Goal: Manage account settings

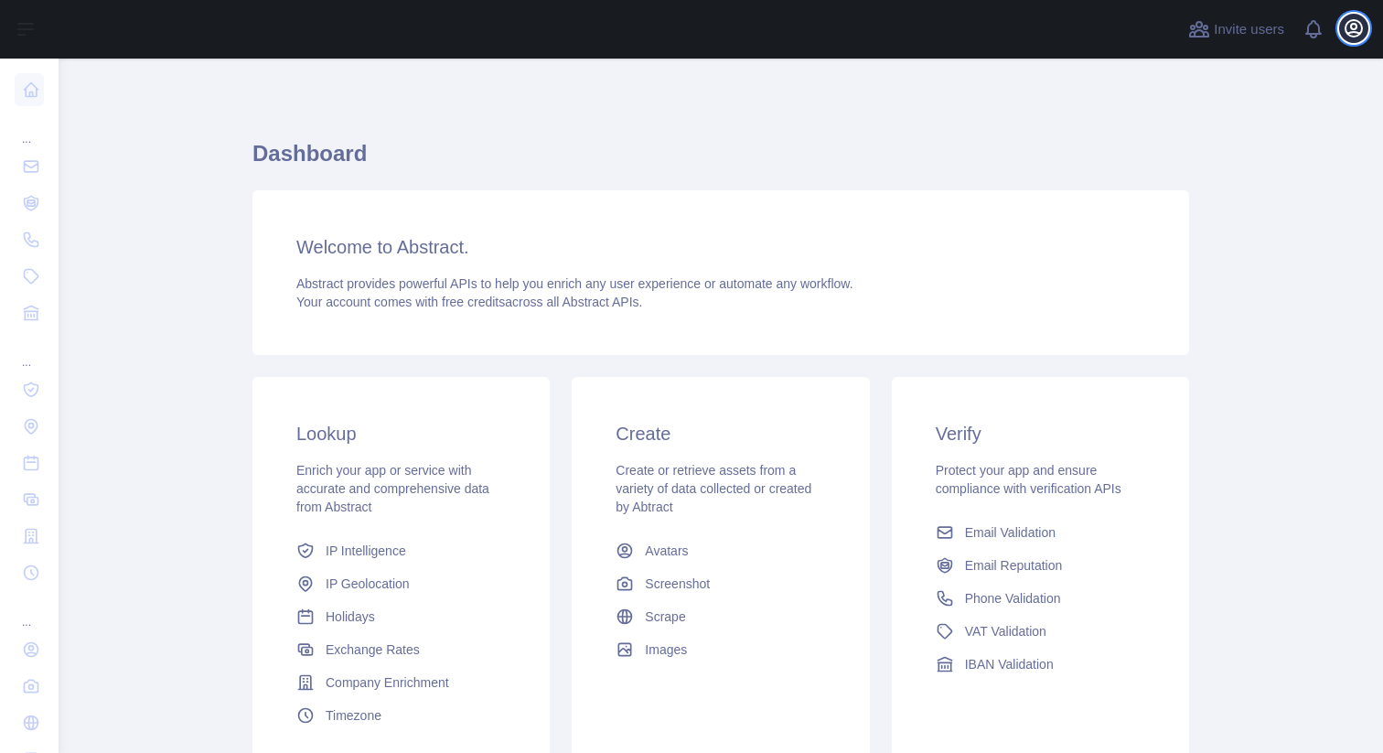
click at [1353, 36] on icon "button" at bounding box center [1353, 28] width 16 height 16
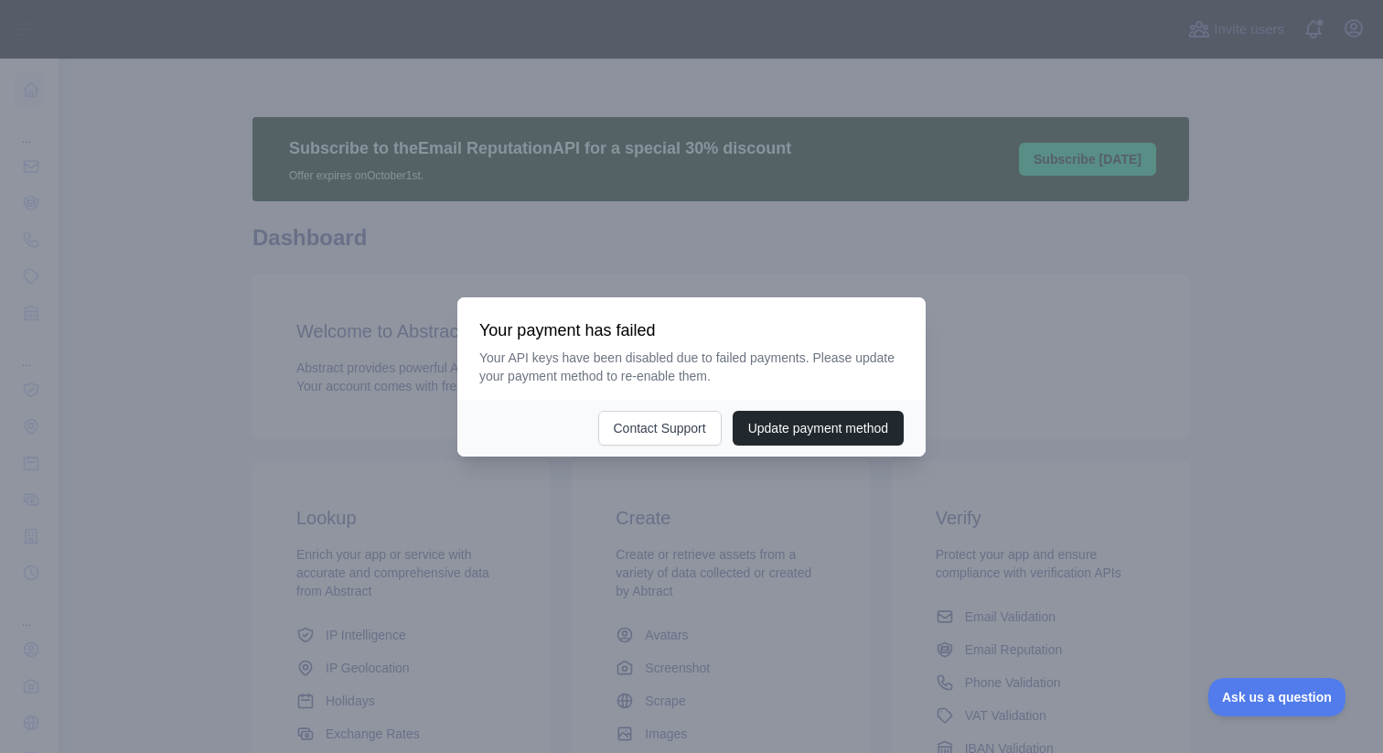
click at [1254, 425] on div at bounding box center [691, 376] width 1383 height 753
click at [794, 422] on button "Update payment method" at bounding box center [818, 428] width 171 height 35
